Goal: Information Seeking & Learning: Learn about a topic

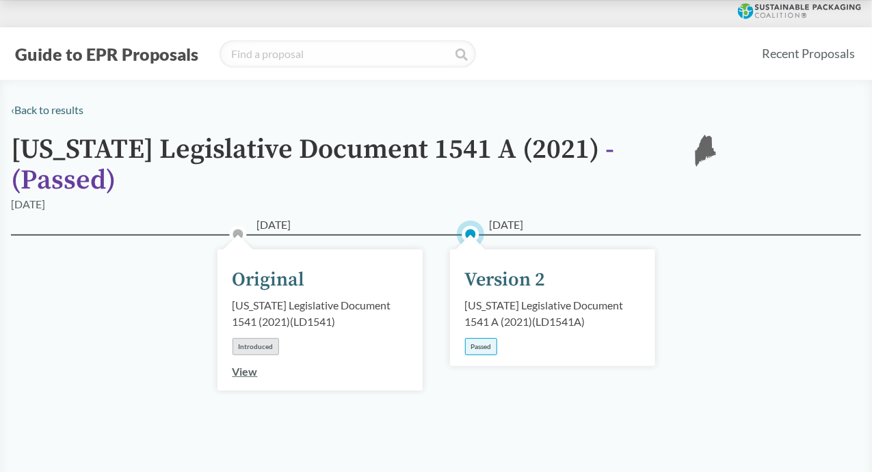
click at [498, 266] on div "Version 2" at bounding box center [505, 280] width 81 height 29
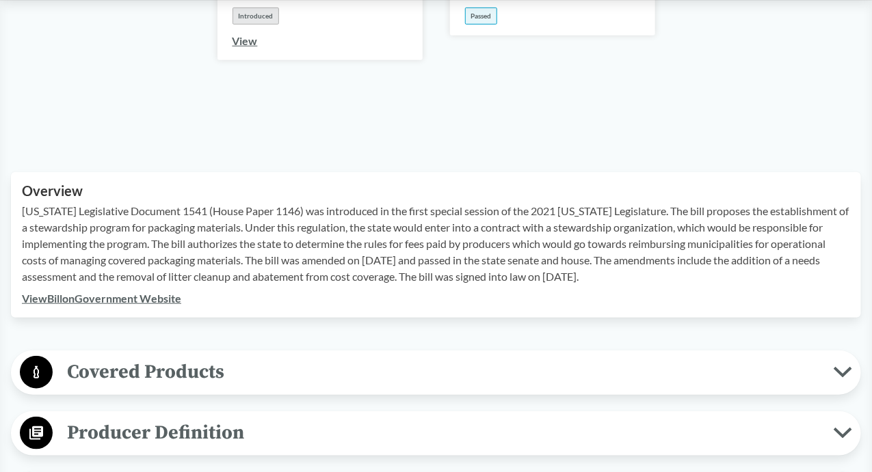
scroll to position [342, 0]
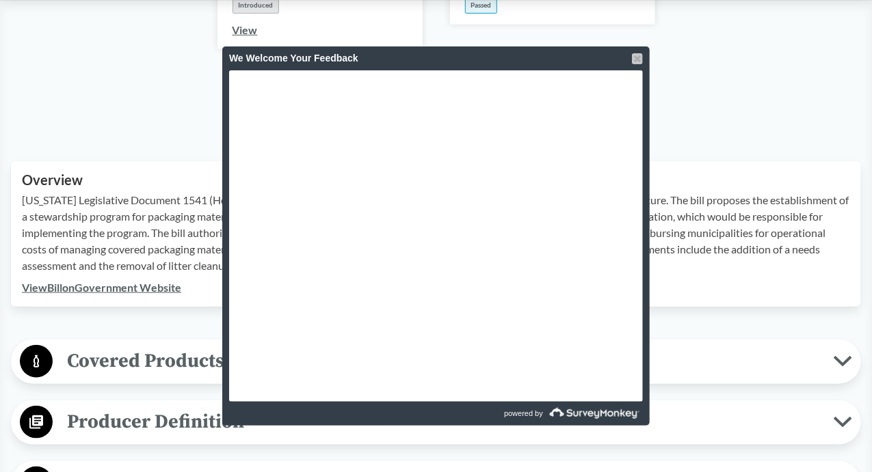
click at [637, 58] on div at bounding box center [637, 58] width 11 height 11
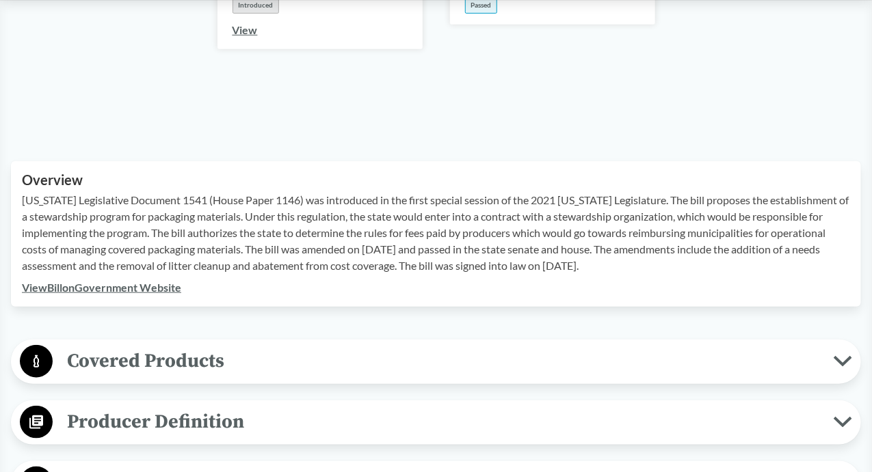
scroll to position [479, 0]
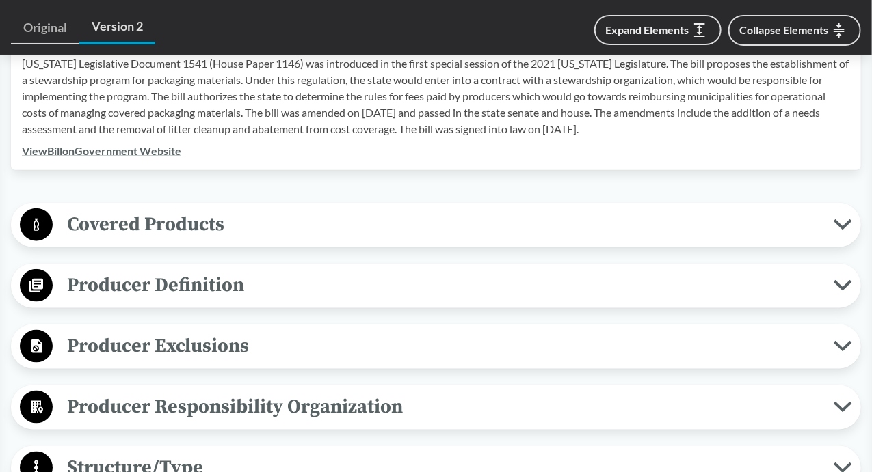
click at [848, 219] on icon at bounding box center [842, 224] width 18 height 11
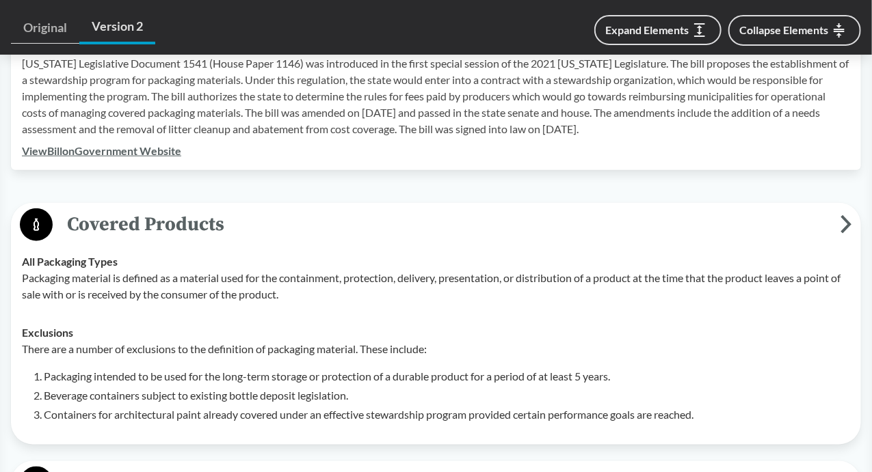
click at [617, 369] on li "Packaging intended to be used for the long-term storage or protection of a dura…" at bounding box center [447, 377] width 806 height 16
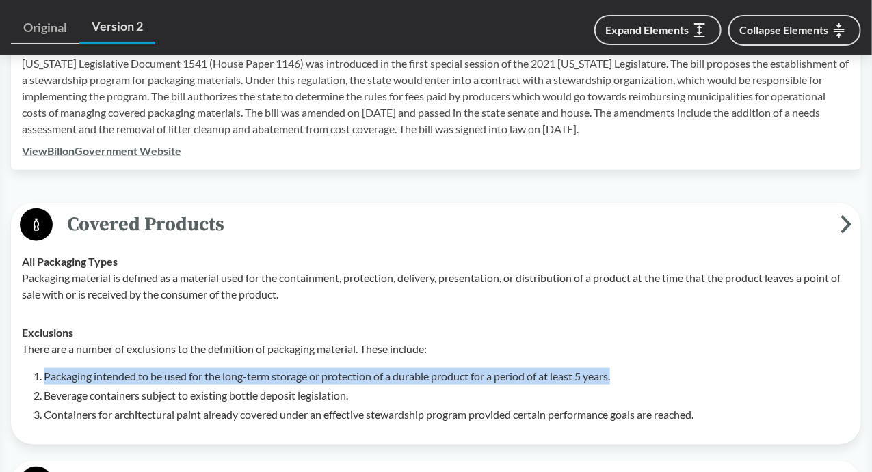
drag, startPoint x: 617, startPoint y: 358, endPoint x: 59, endPoint y: 356, distance: 557.9
click at [59, 369] on li "Packaging intended to be used for the long-term storage or protection of a dura…" at bounding box center [447, 377] width 806 height 16
copy li "Packaging intended to be used for the long-term storage or protection of a dura…"
click at [100, 216] on span "Covered Products" at bounding box center [447, 224] width 788 height 31
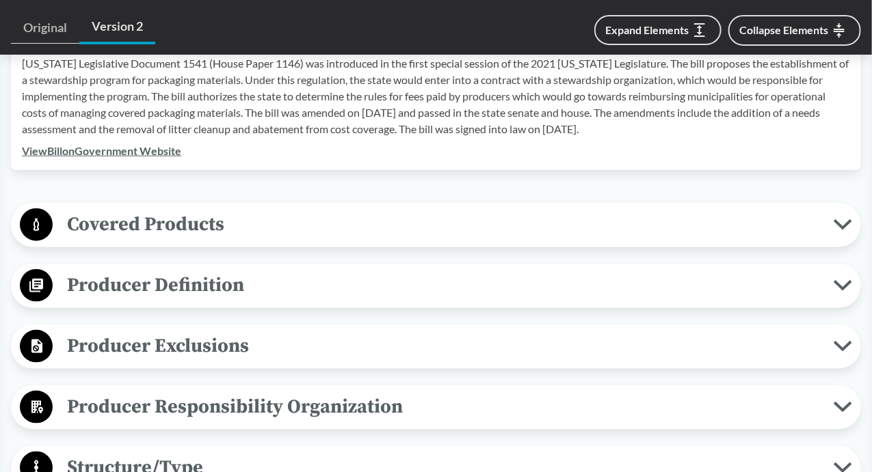
click at [844, 280] on icon at bounding box center [842, 285] width 18 height 11
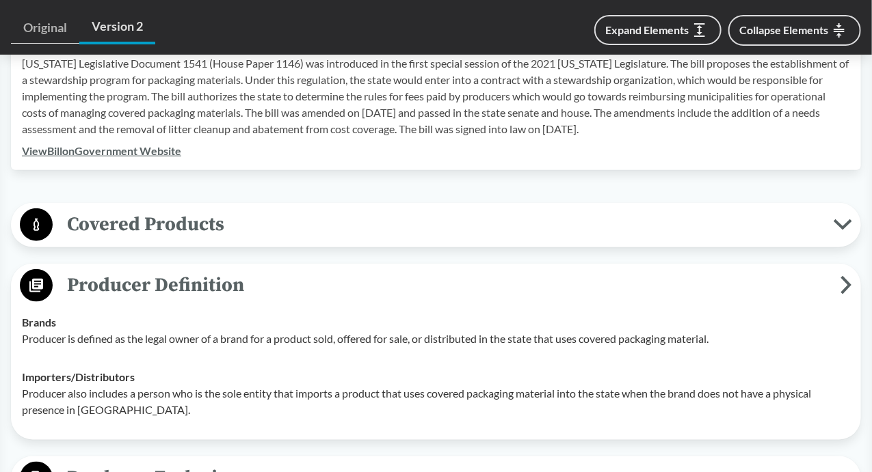
click at [723, 331] on p "Producer is defined as the legal owner of a brand for a product sold, offered f…" at bounding box center [436, 339] width 828 height 16
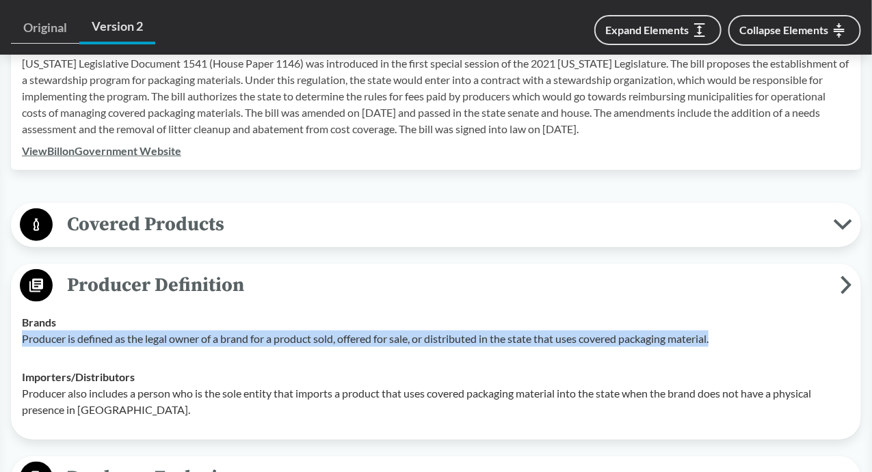
drag, startPoint x: 723, startPoint y: 319, endPoint x: 20, endPoint y: 317, distance: 703.5
click at [20, 317] on td "Brands Producer is defined as the legal owner of a brand for a product sold, of…" at bounding box center [436, 331] width 840 height 55
copy p "Producer is defined as the legal owner of a brand for a product sold, offered f…"
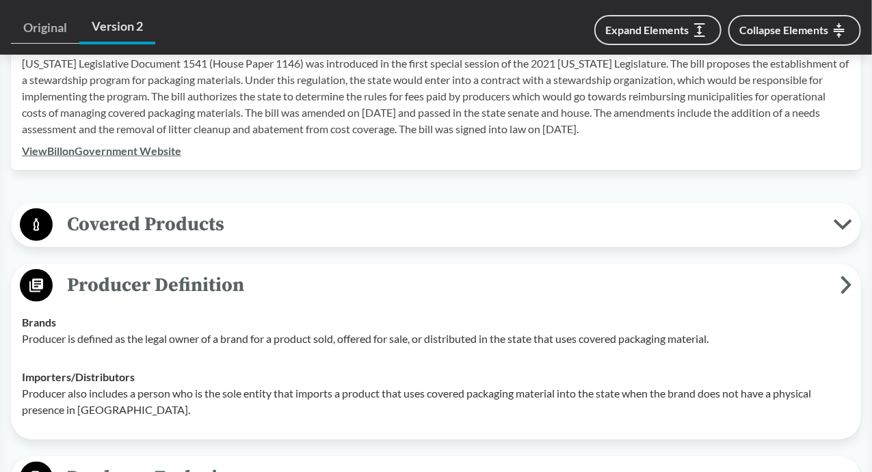
click at [365, 401] on td "Importers/​Distributors Producer also includes a person who is the sole entity …" at bounding box center [436, 393] width 840 height 71
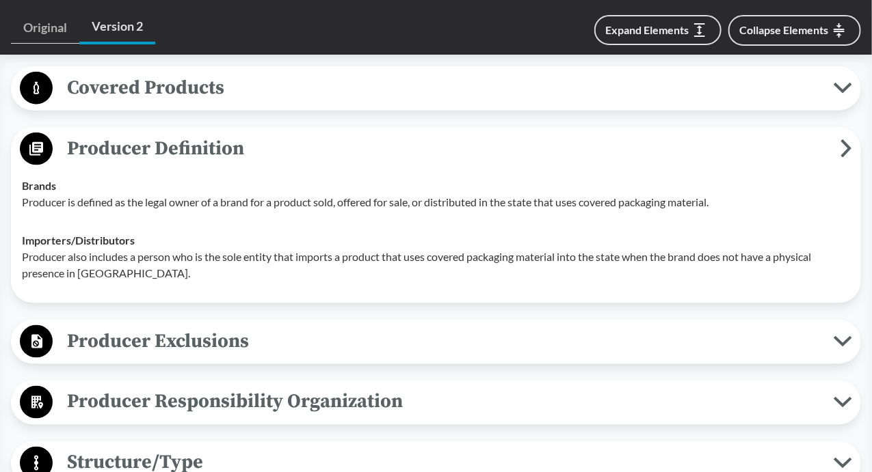
click at [842, 336] on icon at bounding box center [842, 341] width 18 height 11
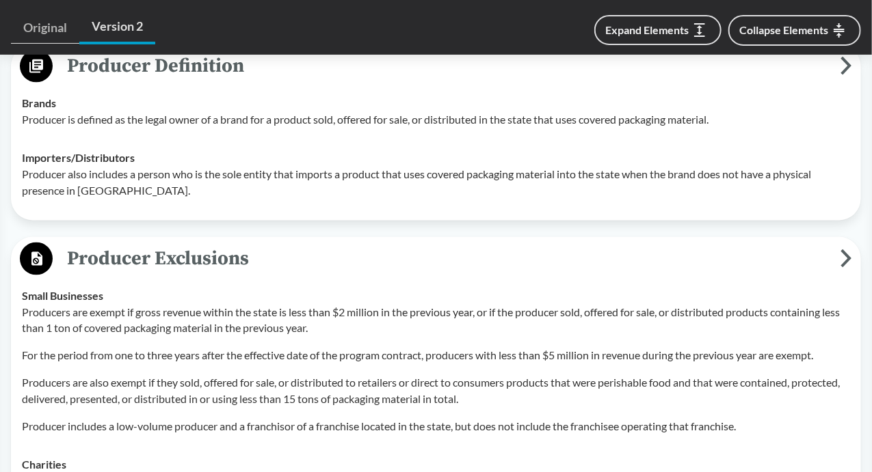
scroll to position [684, 0]
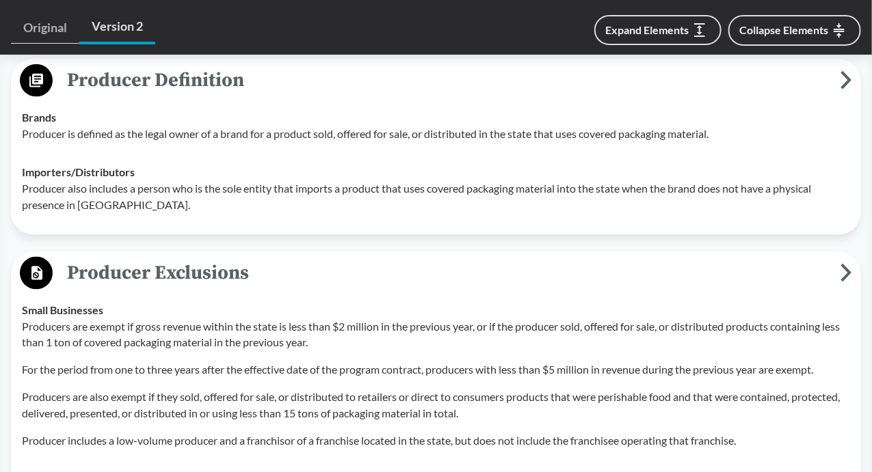
drag, startPoint x: 331, startPoint y: 325, endPoint x: 305, endPoint y: 326, distance: 26.0
click at [331, 325] on p "Producers are exempt if gross revenue within the state is less than $2 million …" at bounding box center [436, 335] width 828 height 33
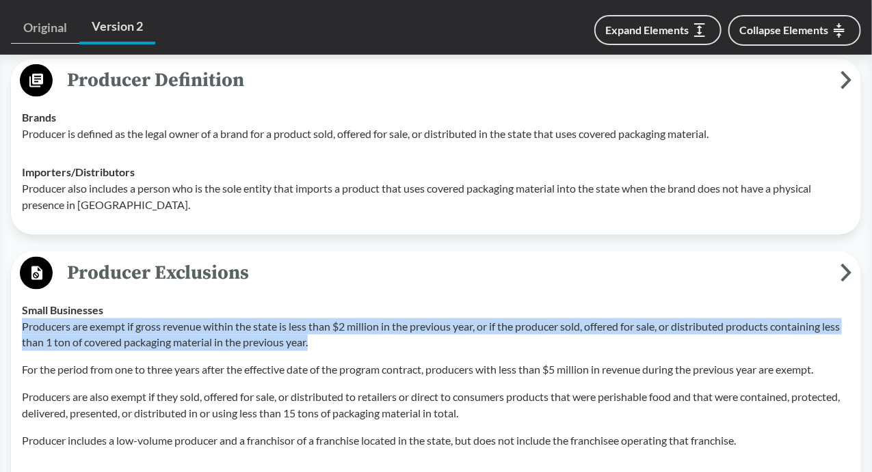
drag, startPoint x: 305, startPoint y: 326, endPoint x: 42, endPoint y: 304, distance: 264.1
click at [42, 319] on p "Producers are exempt if gross revenue within the state is less than $2 million …" at bounding box center [436, 335] width 828 height 33
drag, startPoint x: 23, startPoint y: 306, endPoint x: 334, endPoint y: 324, distance: 311.6
click at [334, 324] on p "Producers are exempt if gross revenue within the state is less than $2 million …" at bounding box center [436, 335] width 828 height 33
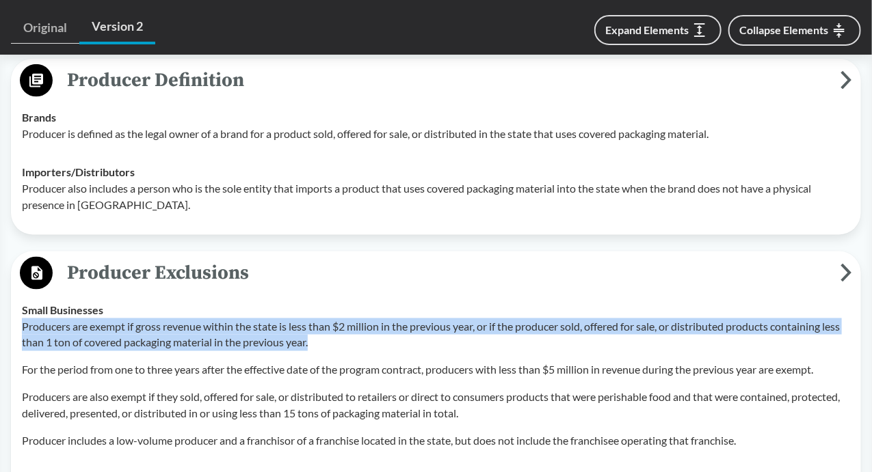
copy p "Producers are exempt if gross revenue within the state is less than $2 million …"
click at [676, 258] on span "Producer Exclusions" at bounding box center [447, 273] width 788 height 31
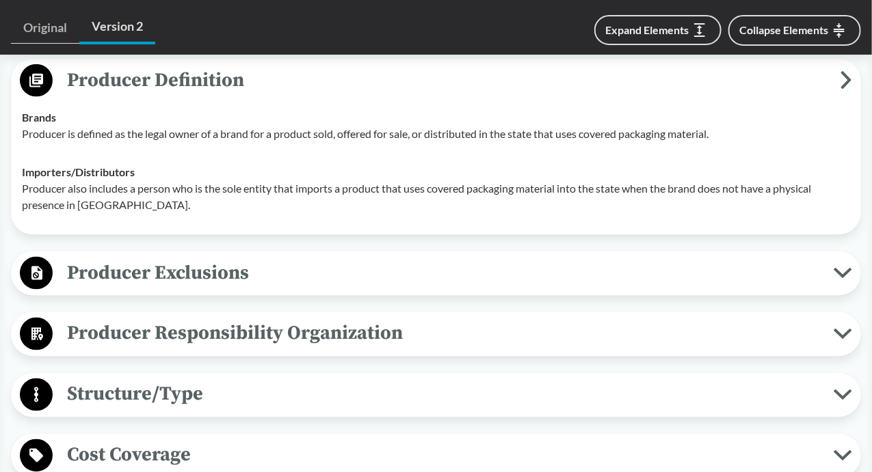
click at [848, 331] on icon at bounding box center [842, 334] width 14 height 7
